Goal: Obtain resource: Download file/media

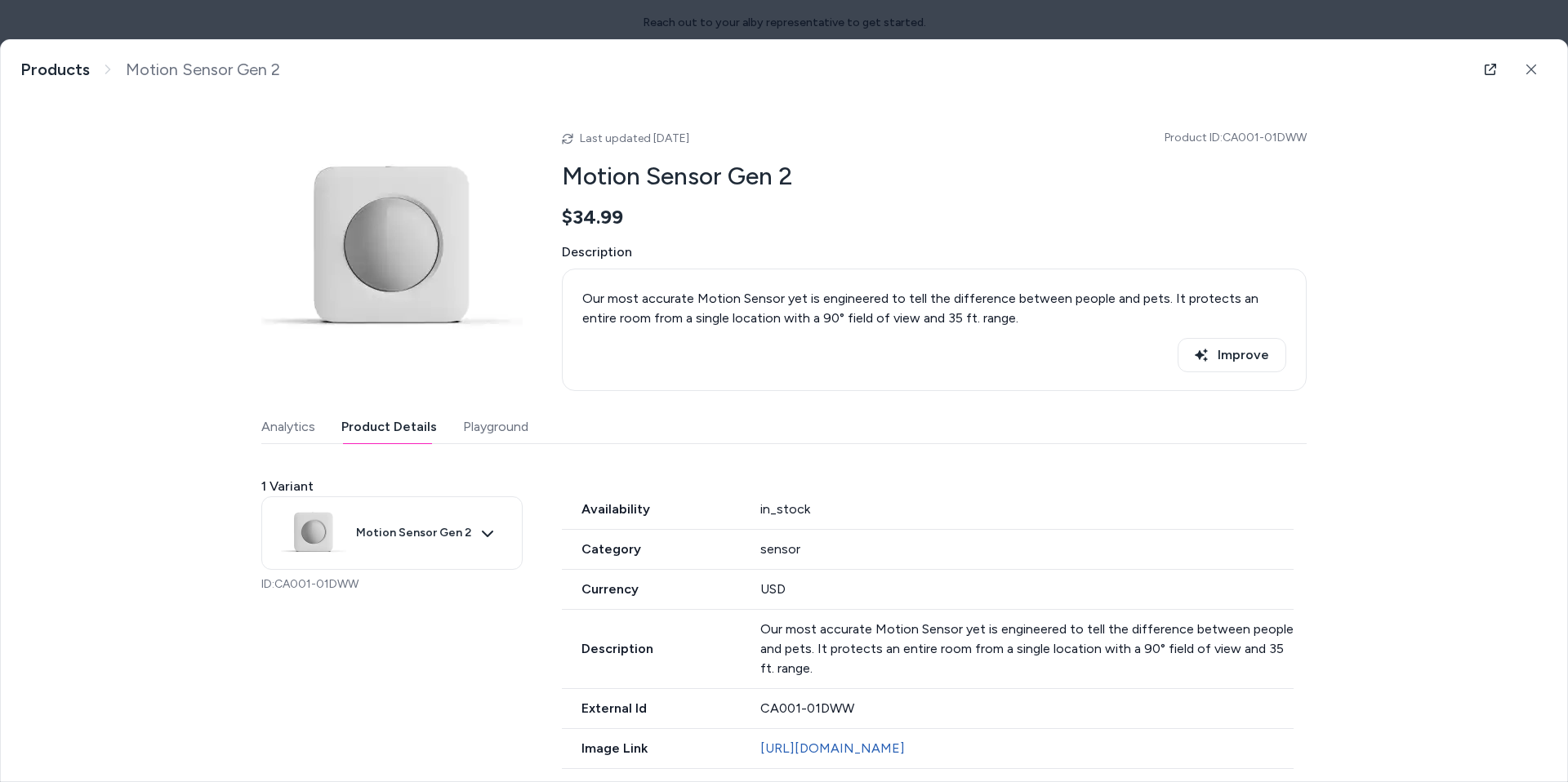
scroll to position [233, 0]
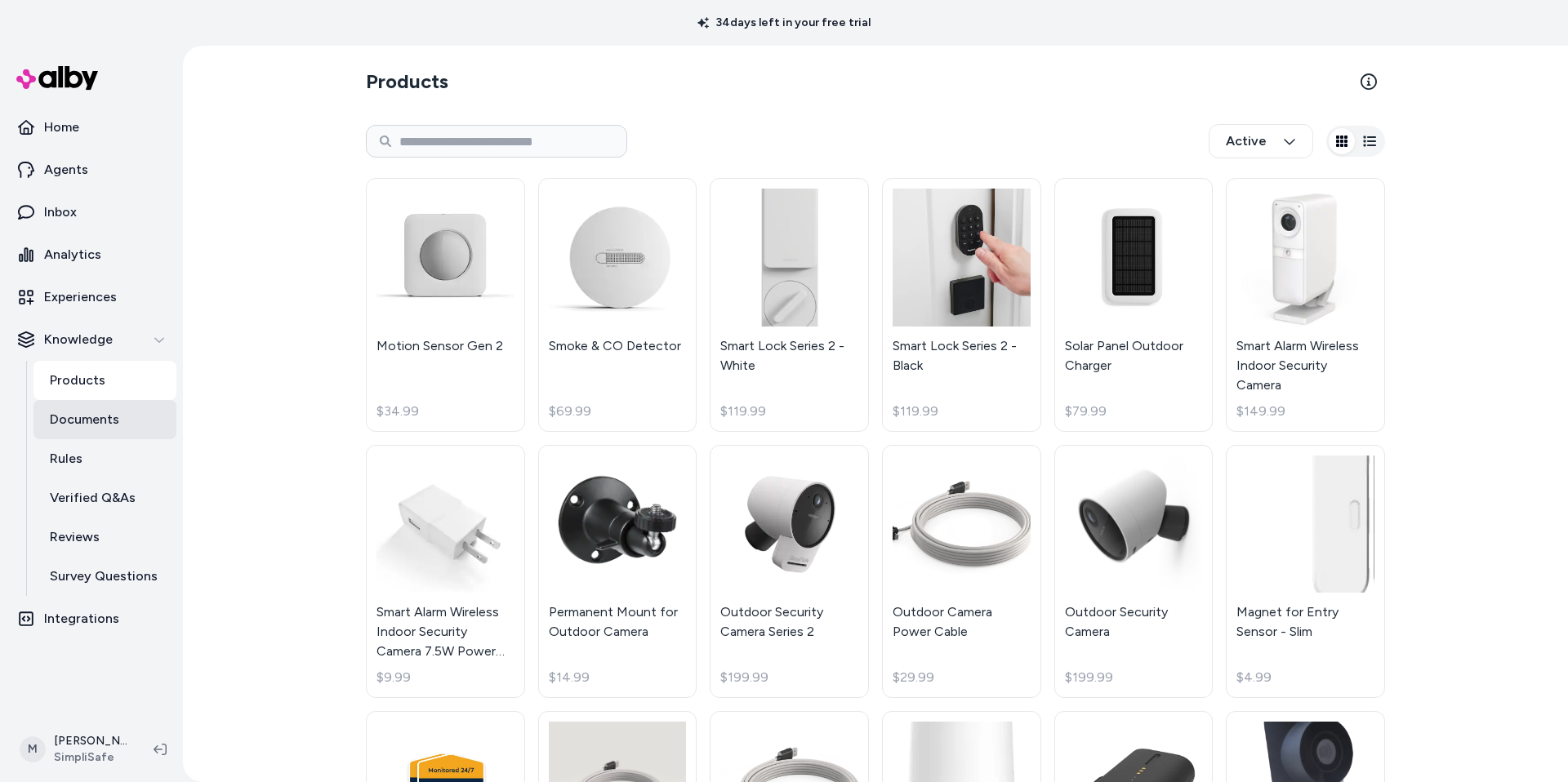
click at [129, 430] on link "Documents" at bounding box center [105, 420] width 143 height 39
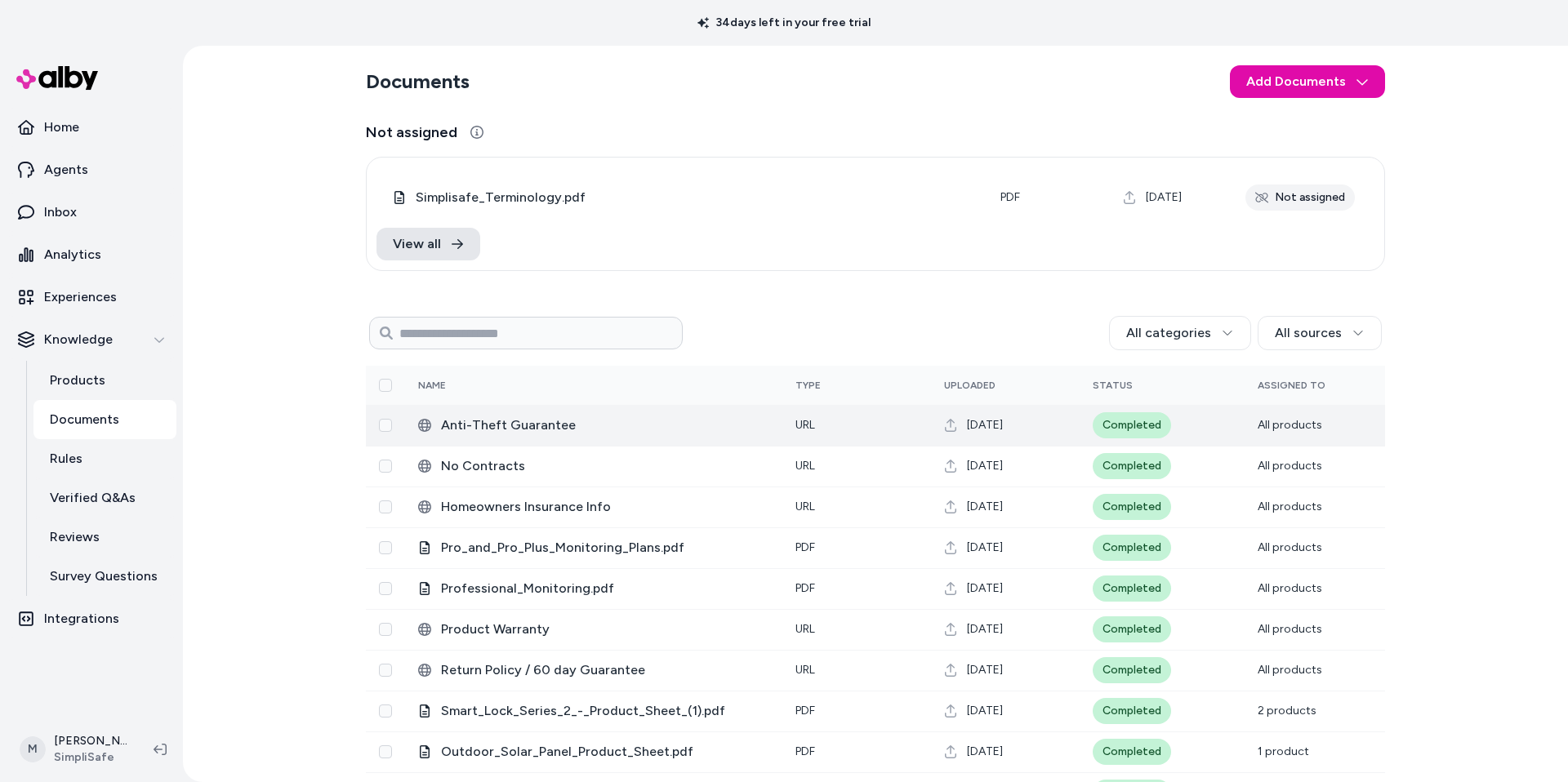
click at [515, 425] on span "Anti-Theft Guarantee" at bounding box center [605, 424] width 328 height 20
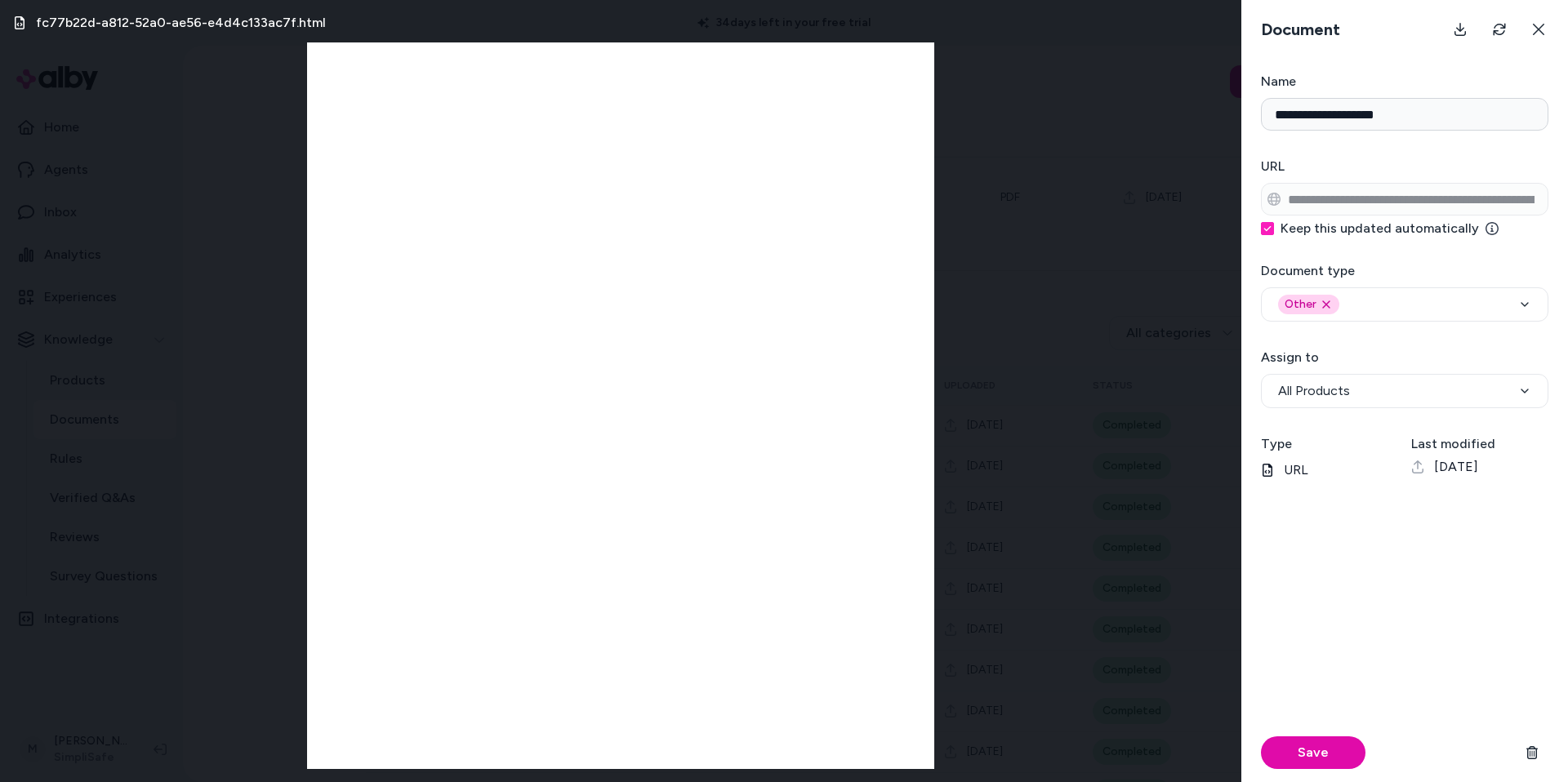
click at [1017, 358] on div "fc77b22d-a812-52a0-ae56-e4d4c133ac7f.html" at bounding box center [621, 391] width 1241 height 782
click at [1177, 304] on div "fc77b22d-a812-52a0-ae56-e4d4c133ac7f.html" at bounding box center [621, 391] width 1241 height 782
click at [1540, 34] on icon at bounding box center [1538, 30] width 13 height 13
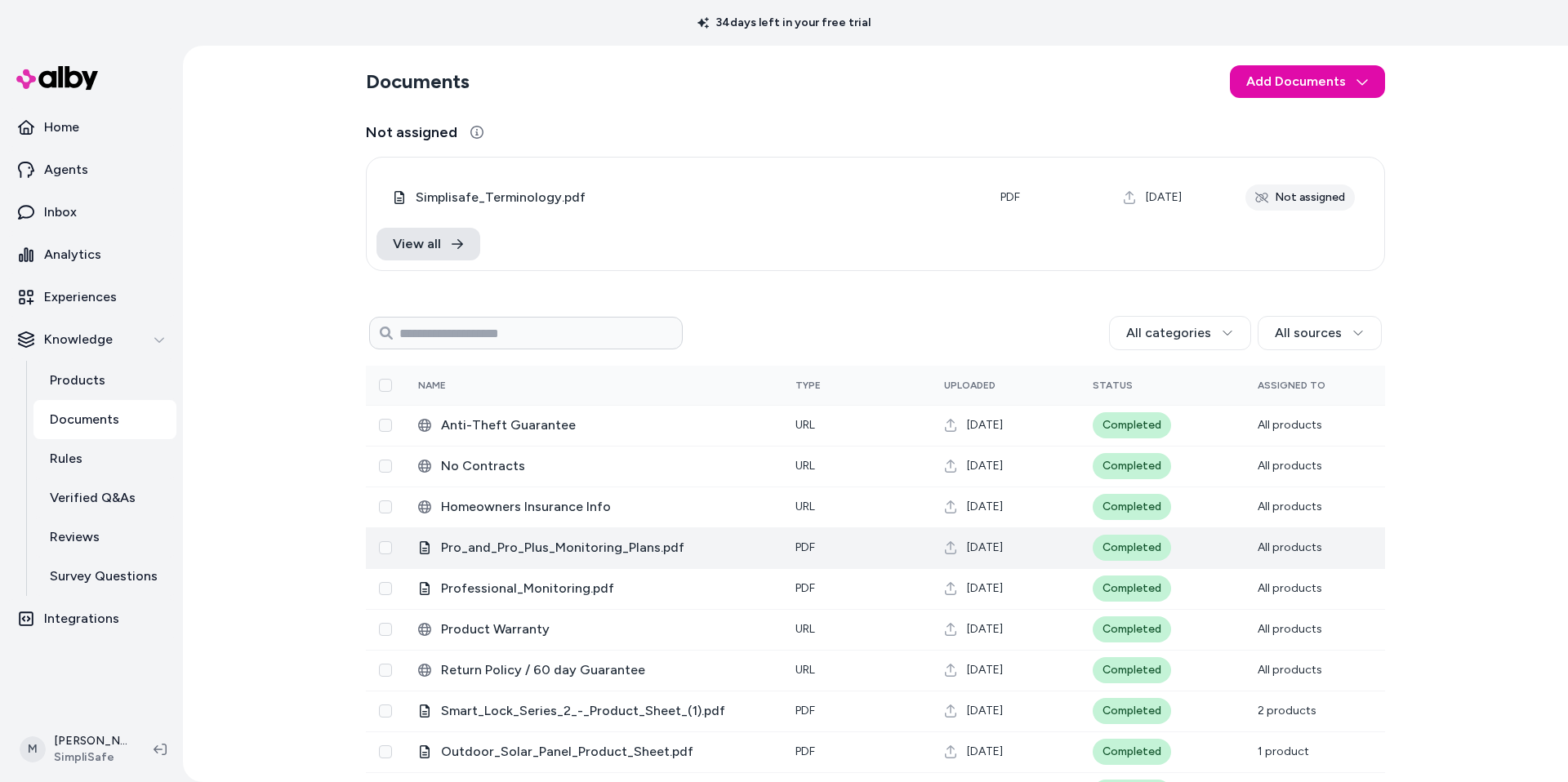
click at [571, 549] on span "Pro_and_Pro_Plus_Monitoring_Plans.pdf" at bounding box center [605, 547] width 328 height 20
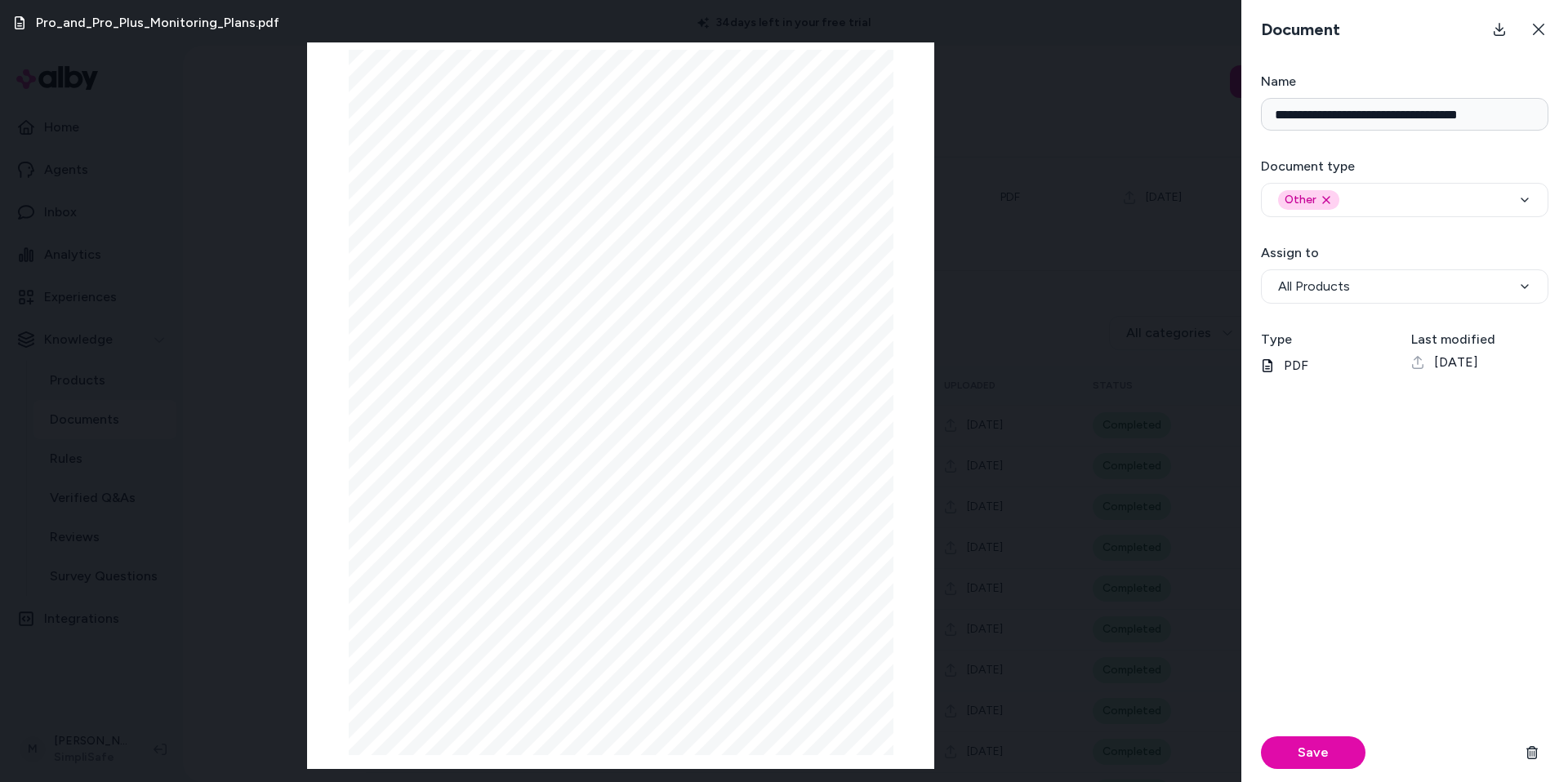
scroll to position [11, 0]
click at [1548, 32] on button at bounding box center [1538, 29] width 33 height 33
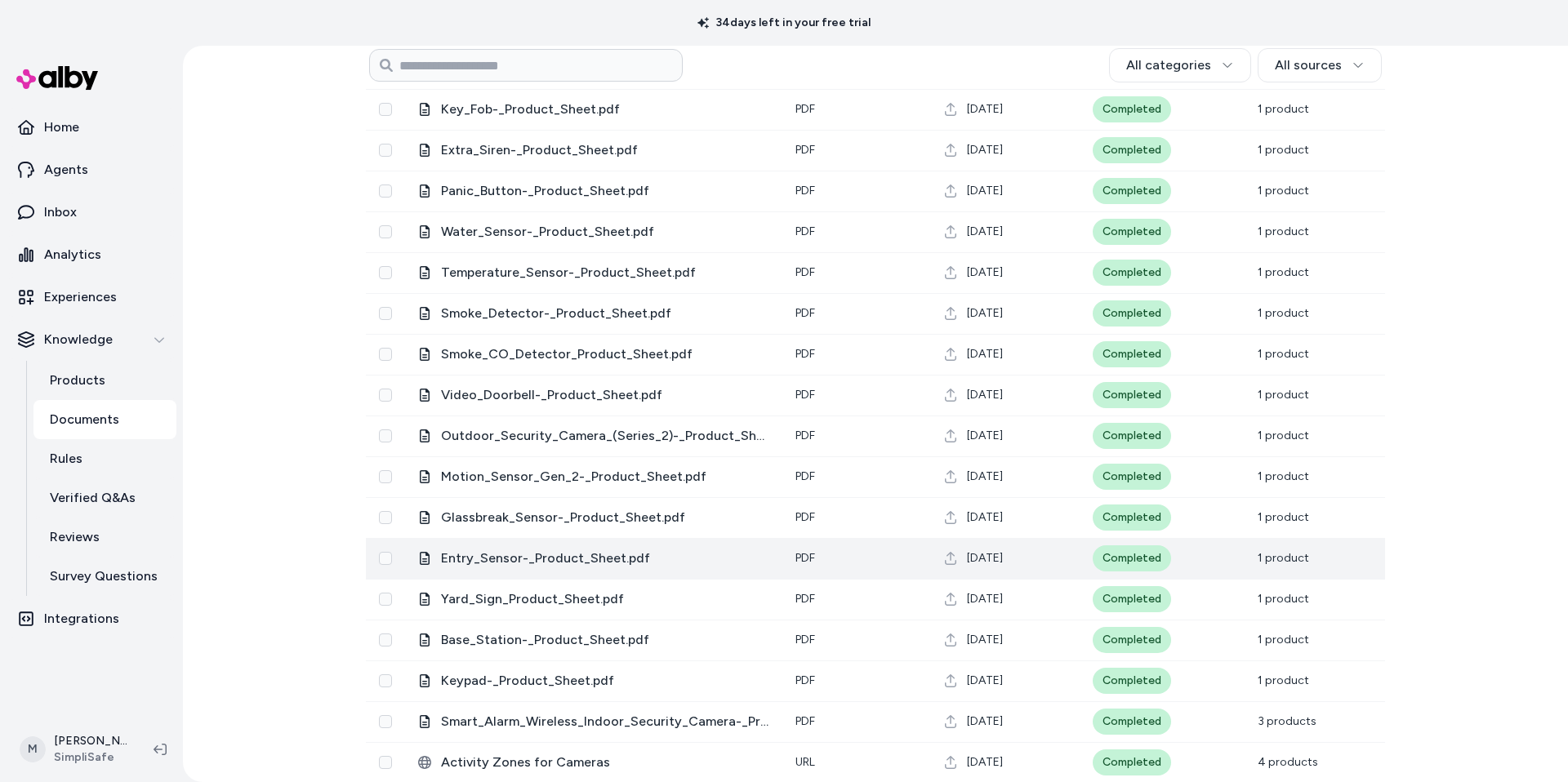
scroll to position [861, 0]
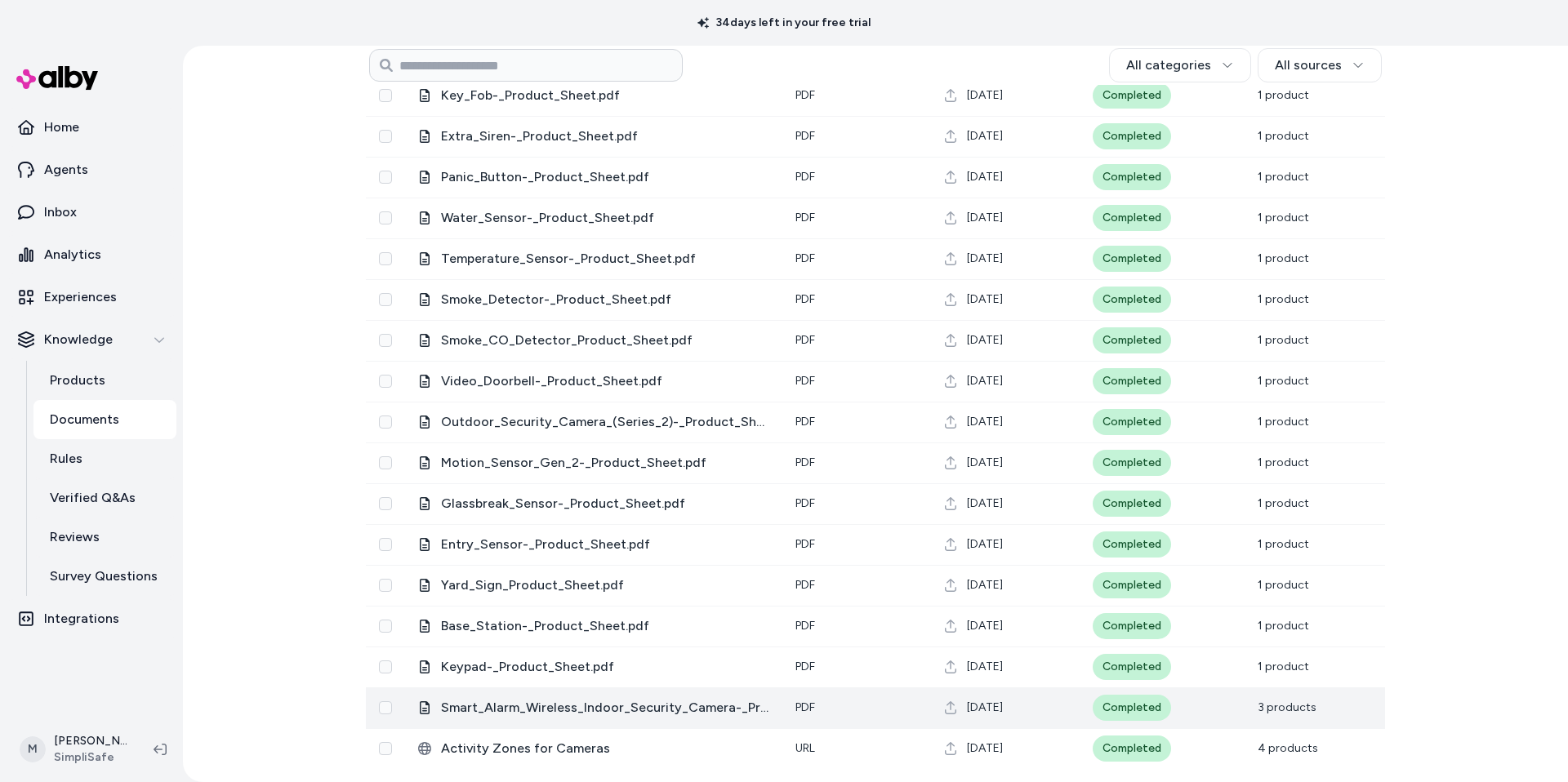
click at [693, 712] on span "Smart_Alarm_Wireless_Indoor_Security_Camera-_Product_Sheet.pdf" at bounding box center [605, 708] width 328 height 20
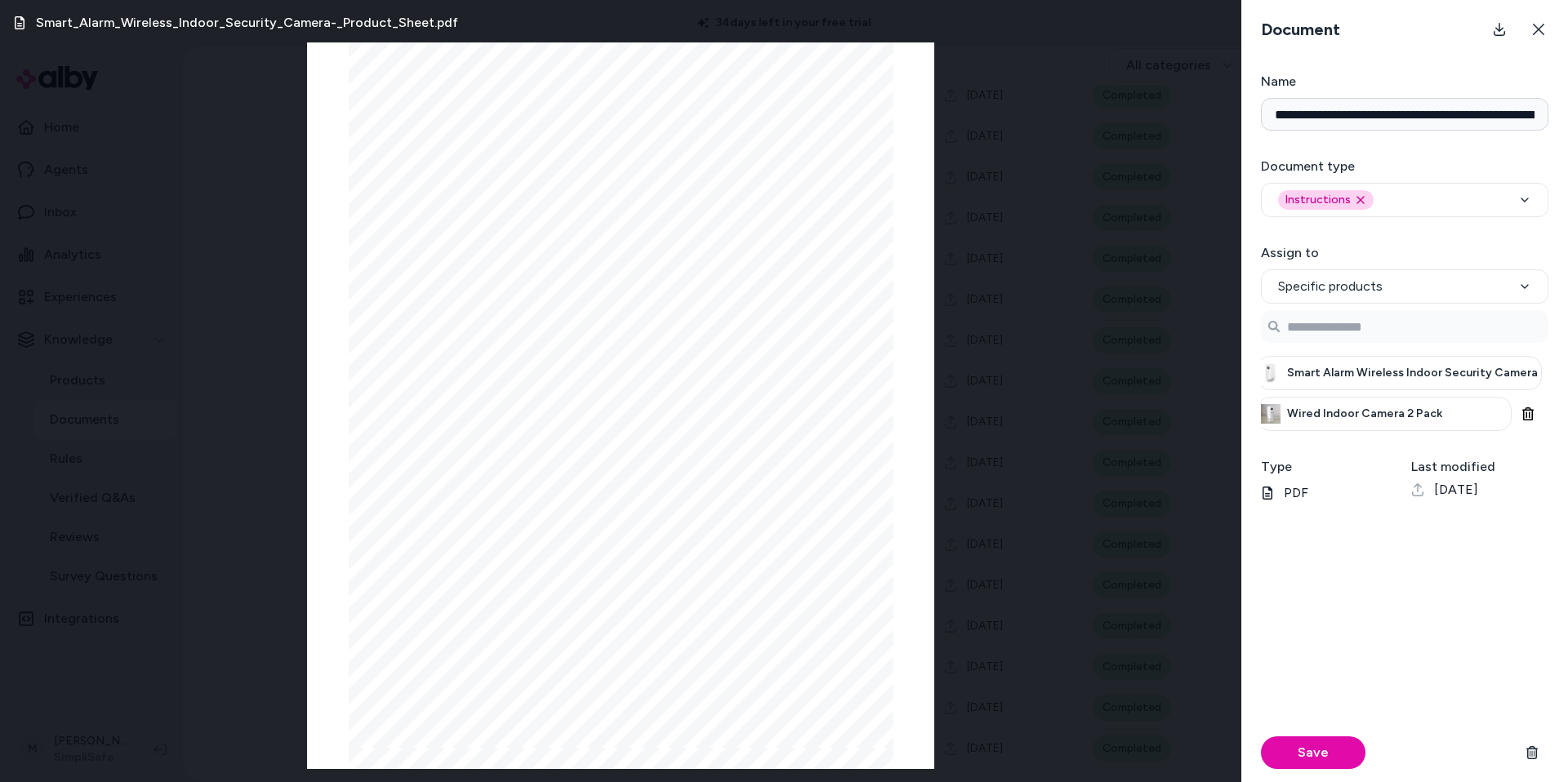
scroll to position [0, 11]
click at [1126, 331] on div "Smart_Alarm_Wireless_Indoor_Security_Camera-_Product_Sheet.pdf Page 1/5 Smart A…" at bounding box center [621, 391] width 1241 height 782
click at [1537, 26] on icon at bounding box center [1538, 30] width 13 height 13
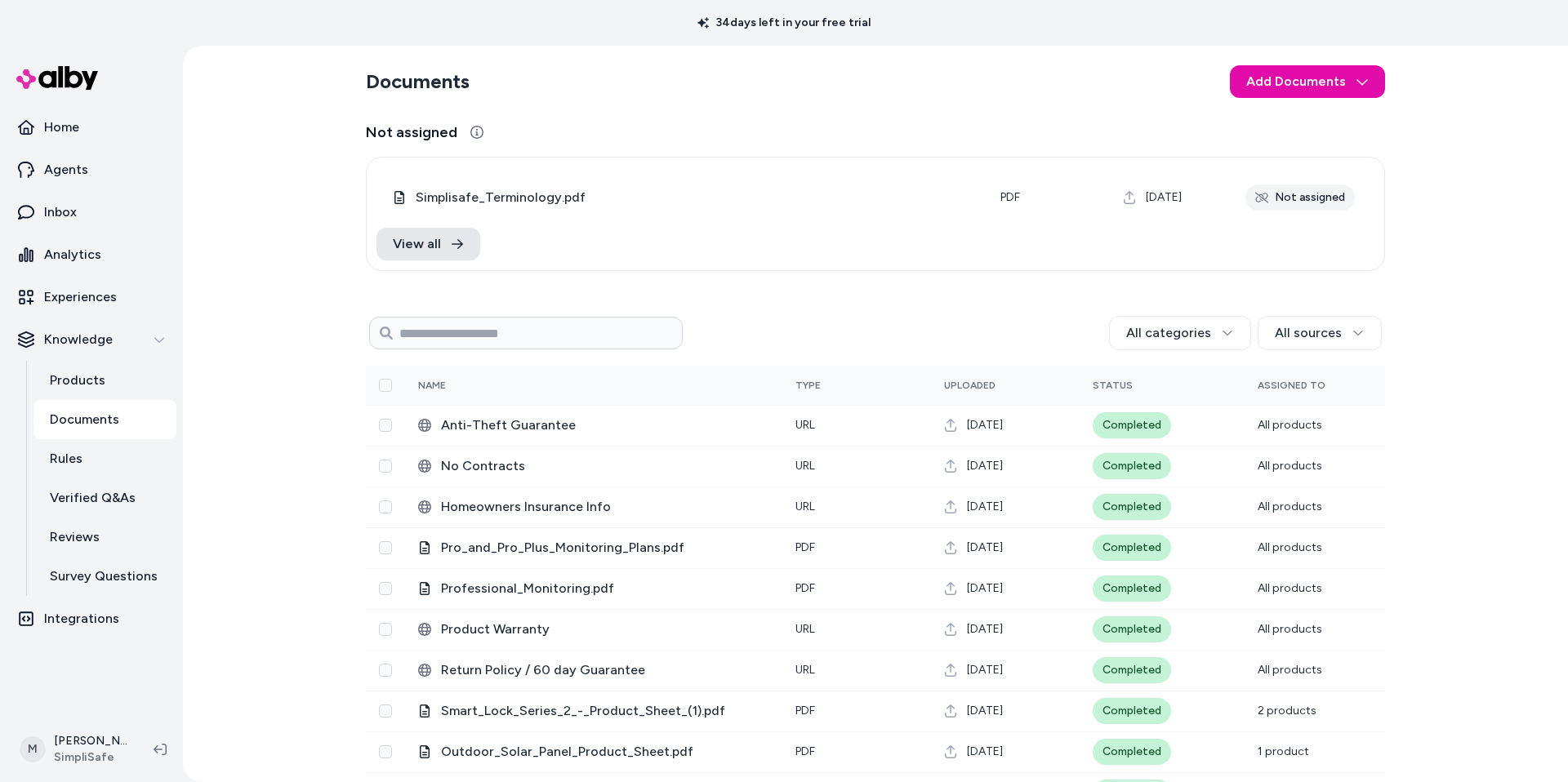
scroll to position [0, 0]
click at [451, 250] on icon at bounding box center [457, 244] width 13 height 13
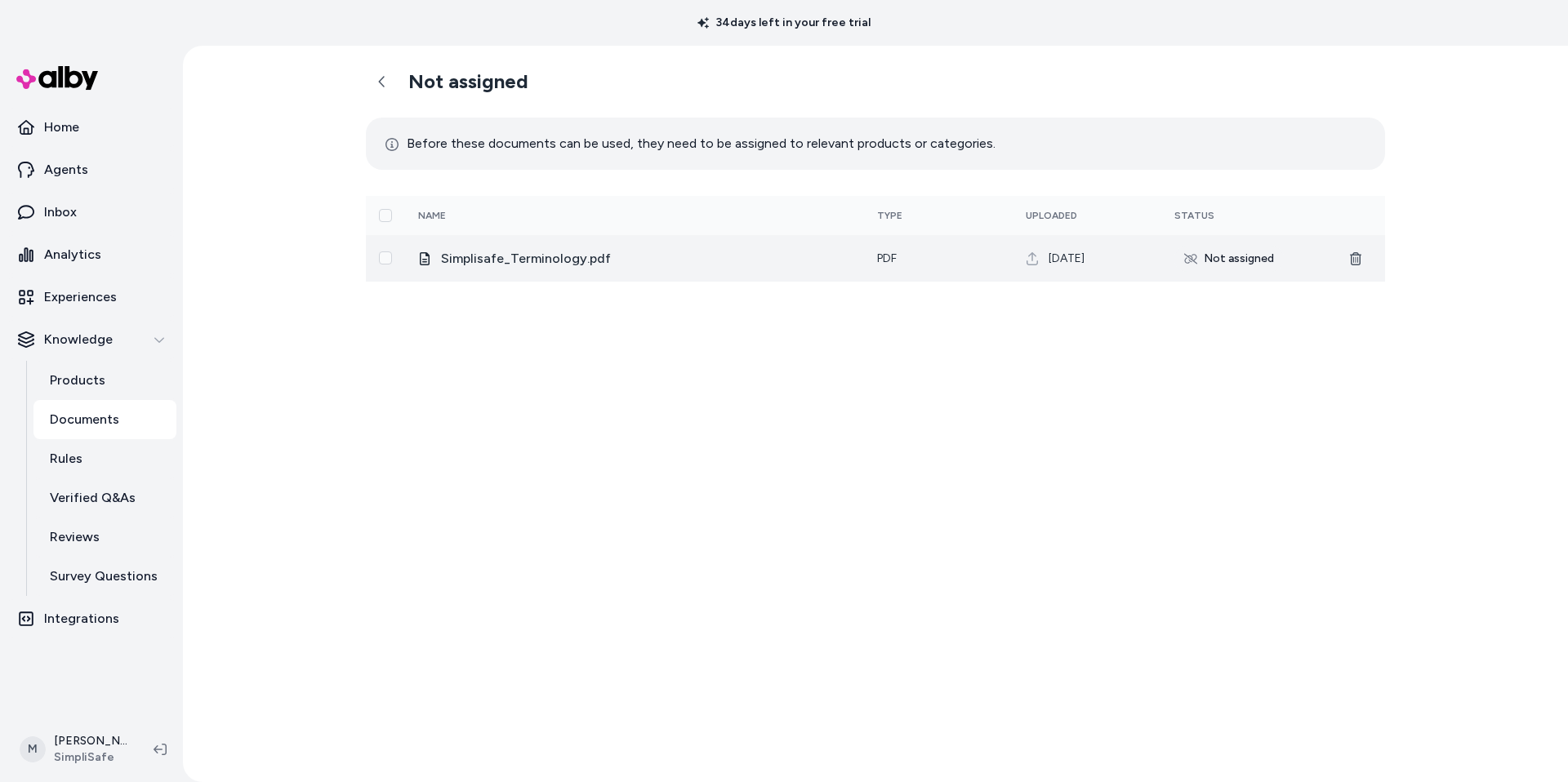
click at [502, 258] on span "Simplisafe_Terminology.pdf" at bounding box center [646, 258] width 410 height 20
